Goal: Task Accomplishment & Management: Manage account settings

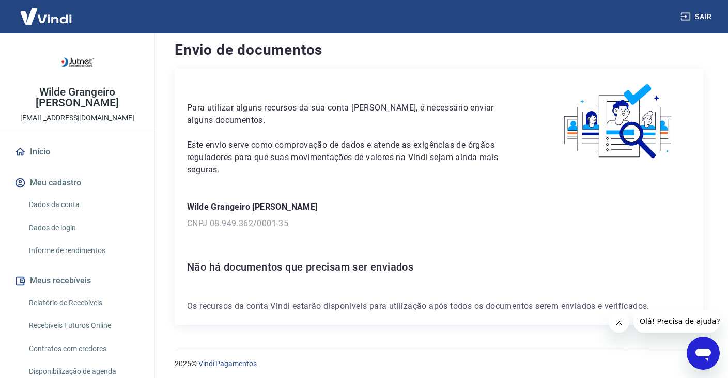
scroll to position [9, 0]
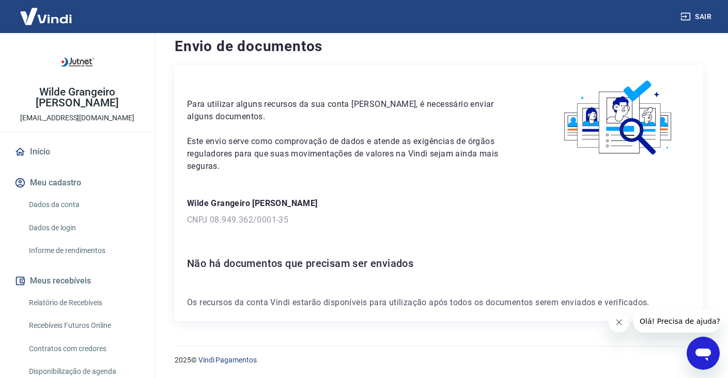
click at [614, 327] on button "Fechar mensagem da empresa" at bounding box center [619, 322] width 21 height 21
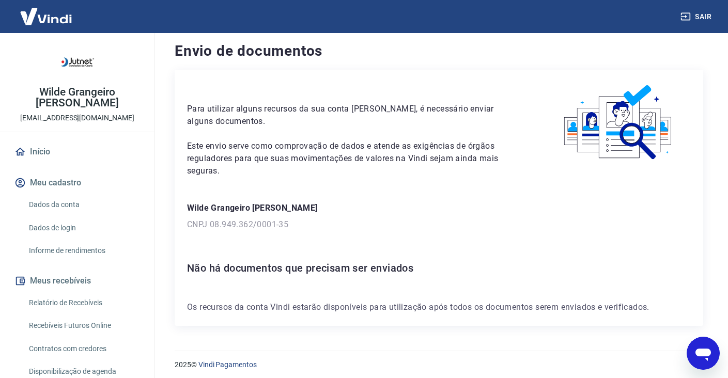
scroll to position [0, 0]
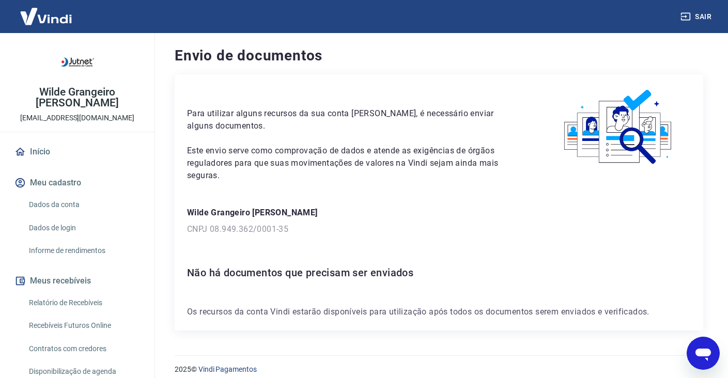
click at [68, 155] on link "Início" at bounding box center [77, 152] width 130 height 23
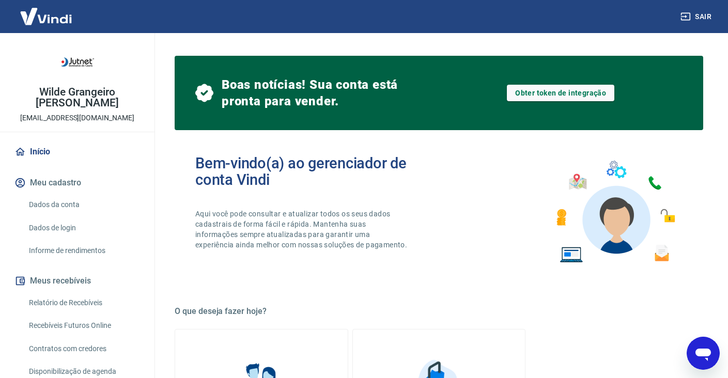
click at [83, 204] on link "Dados da conta" at bounding box center [83, 204] width 117 height 21
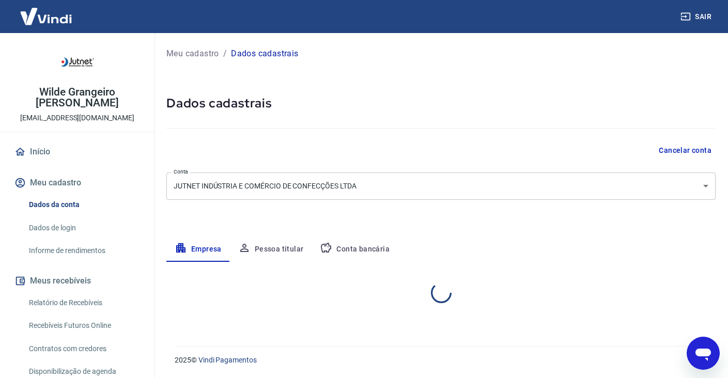
select select "CE"
select select "business"
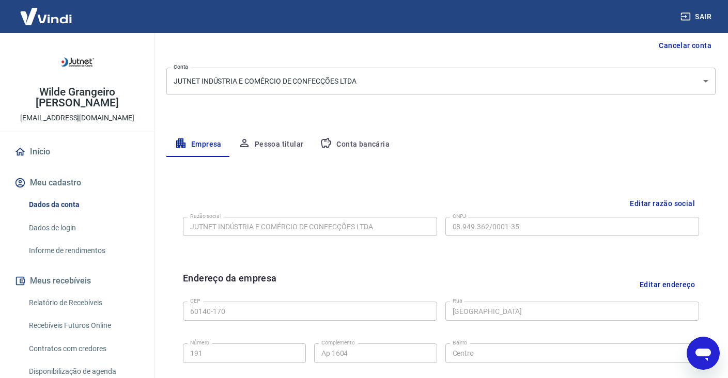
scroll to position [193, 0]
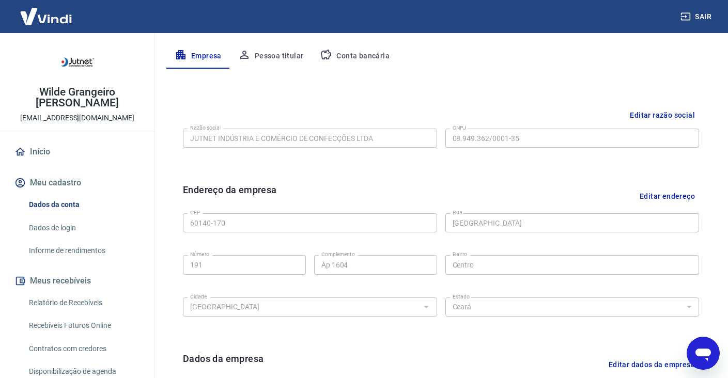
click at [281, 53] on button "Pessoa titular" at bounding box center [271, 56] width 82 height 25
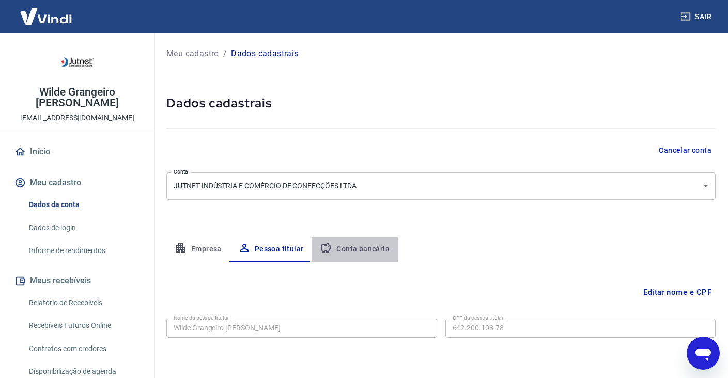
click at [372, 242] on button "Conta bancária" at bounding box center [355, 249] width 86 height 25
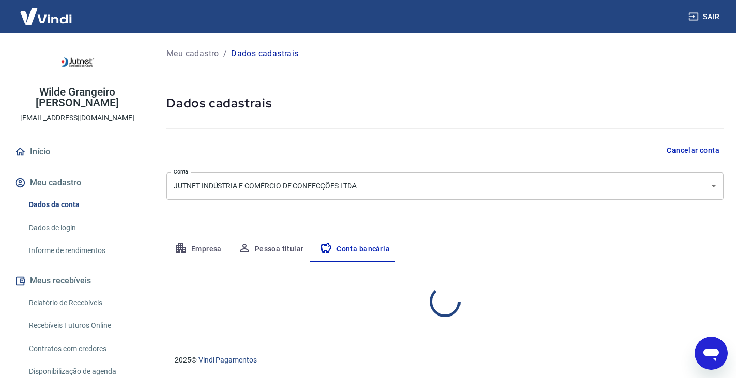
select select "1"
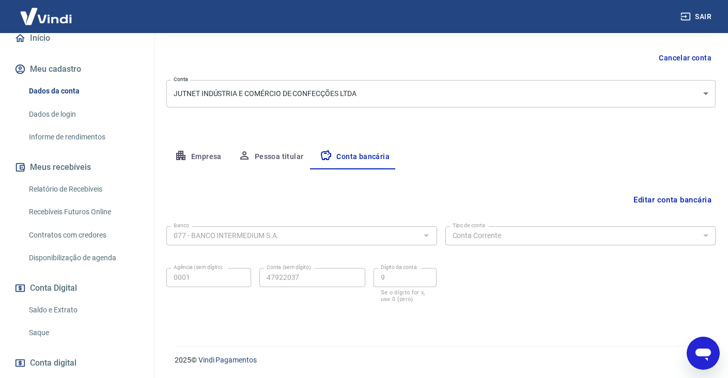
scroll to position [172, 0]
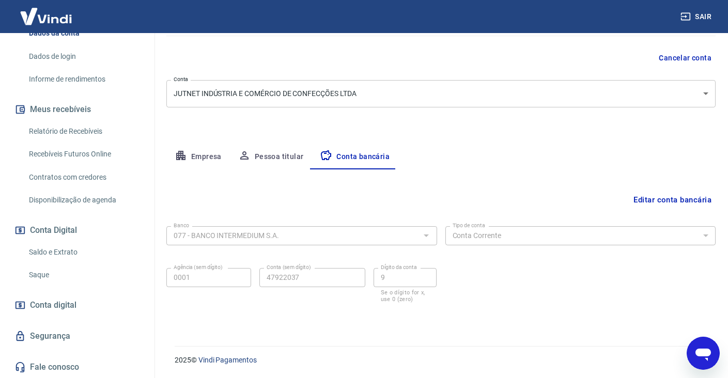
click at [63, 253] on link "Saldo e Extrato" at bounding box center [83, 252] width 117 height 21
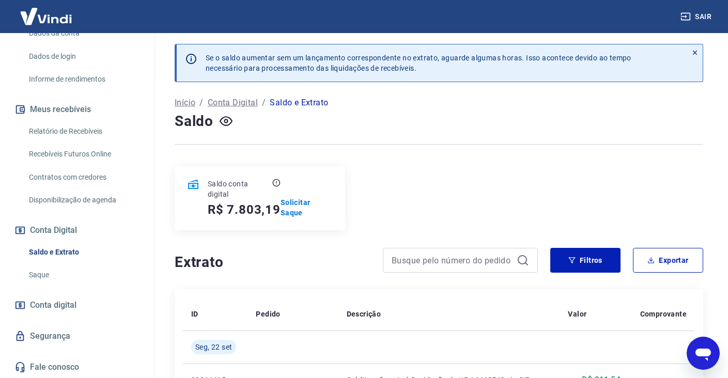
scroll to position [2, 0]
click at [283, 209] on p "Solicitar Saque" at bounding box center [307, 207] width 53 height 21
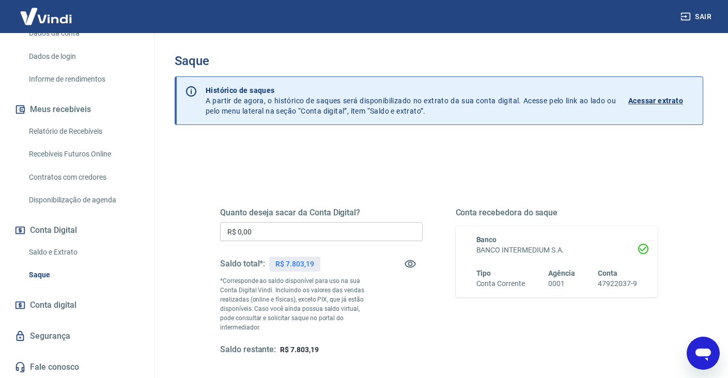
click at [360, 236] on input "R$ 0,00" at bounding box center [321, 231] width 203 height 19
type input "R$ 7.000,00"
click at [718, 252] on div "Saque Histórico de saques A partir de agora, o histórico de saques será disponi…" at bounding box center [439, 239] width 578 height 412
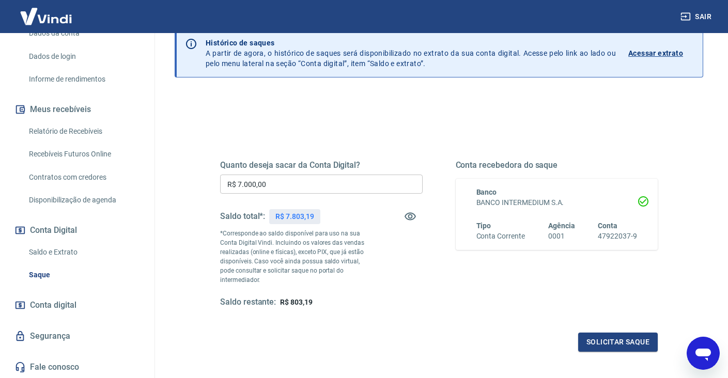
scroll to position [53, 0]
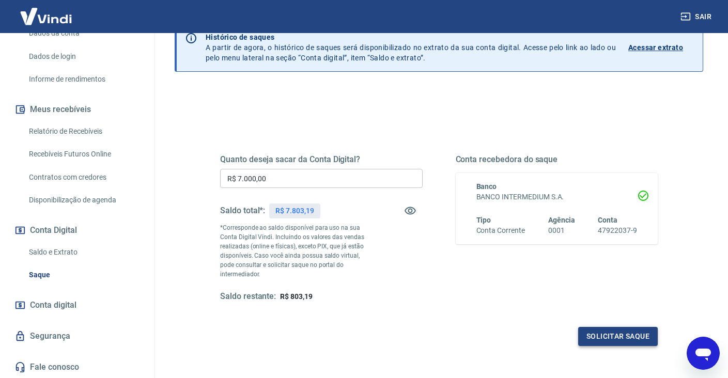
click at [619, 335] on button "Solicitar saque" at bounding box center [618, 336] width 80 height 19
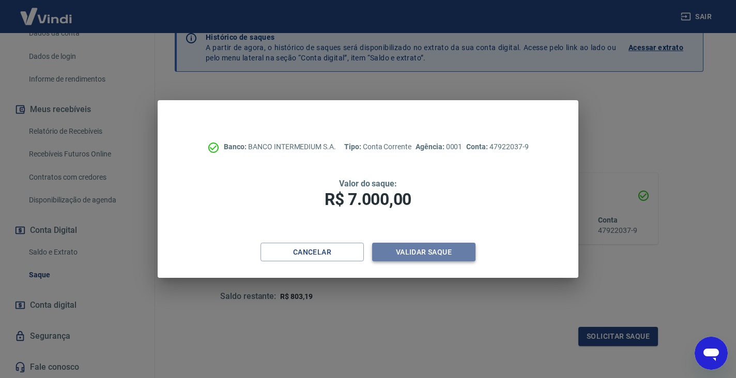
click at [425, 255] on button "Validar saque" at bounding box center [423, 252] width 103 height 19
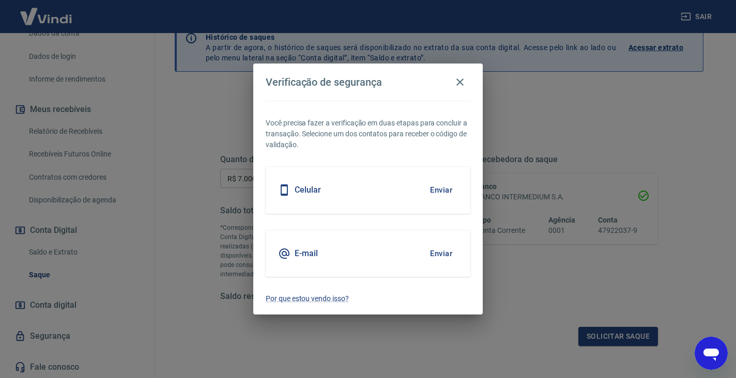
click at [438, 256] on button "Enviar" at bounding box center [441, 254] width 34 height 22
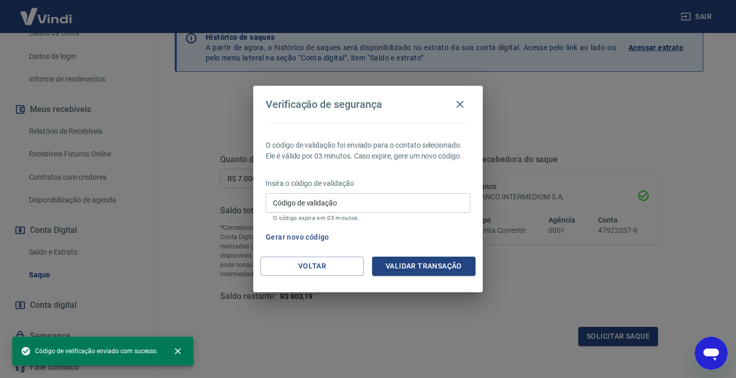
click at [429, 203] on input "Código de validação" at bounding box center [368, 202] width 205 height 19
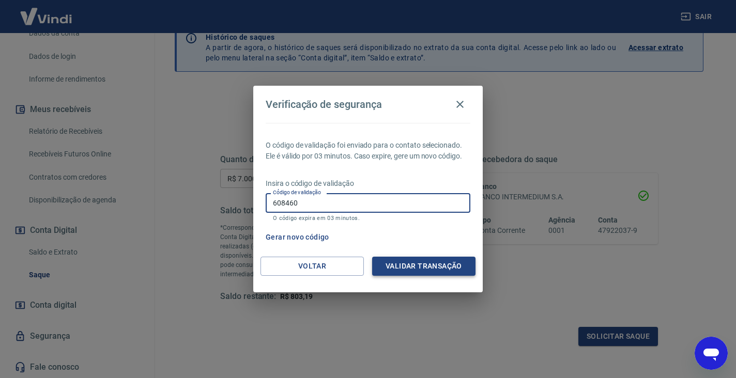
type input "608460"
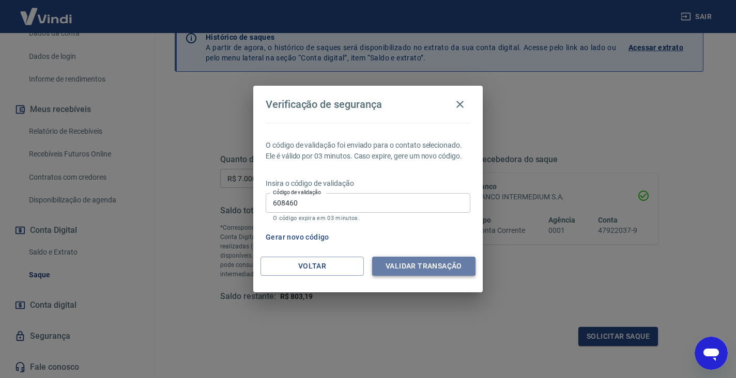
click at [451, 268] on button "Validar transação" at bounding box center [423, 266] width 103 height 19
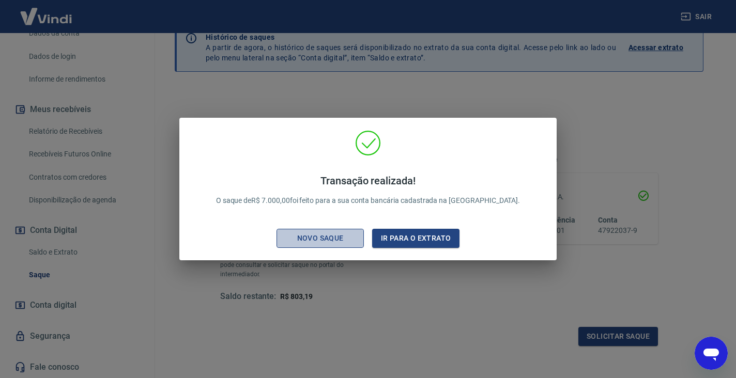
click at [330, 245] on button "Novo saque" at bounding box center [320, 238] width 87 height 19
